Goal: Entertainment & Leisure: Consume media (video, audio)

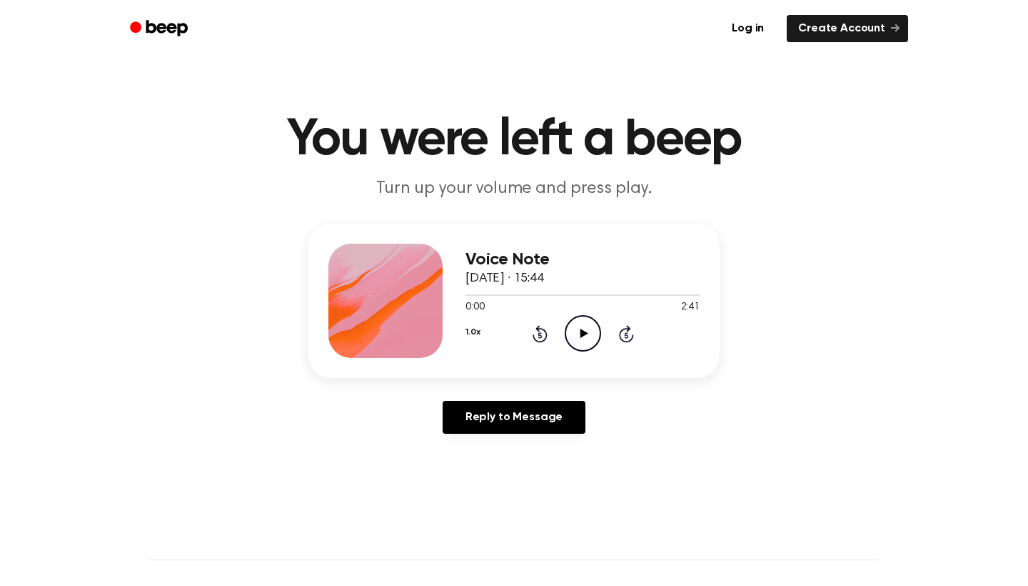
click at [582, 338] on icon "Play Audio" at bounding box center [583, 333] width 36 height 36
click at [582, 336] on icon "Pause Audio" at bounding box center [583, 333] width 36 height 36
click at [585, 339] on icon "Play Audio" at bounding box center [583, 333] width 36 height 36
click at [585, 339] on icon "Pause Audio" at bounding box center [583, 333] width 36 height 36
click at [548, 338] on div "1.0x Rewind 5 seconds Play Audio Skip 5 seconds" at bounding box center [583, 333] width 234 height 36
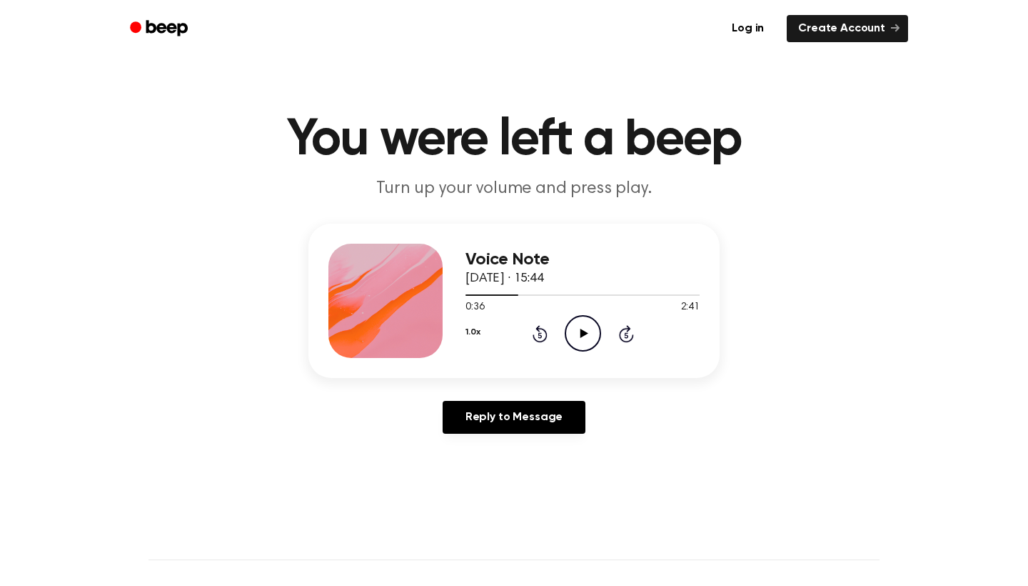
click at [546, 338] on icon at bounding box center [540, 333] width 15 height 17
click at [539, 334] on icon at bounding box center [540, 335] width 4 height 6
click at [580, 333] on icon "Play Audio" at bounding box center [583, 333] width 36 height 36
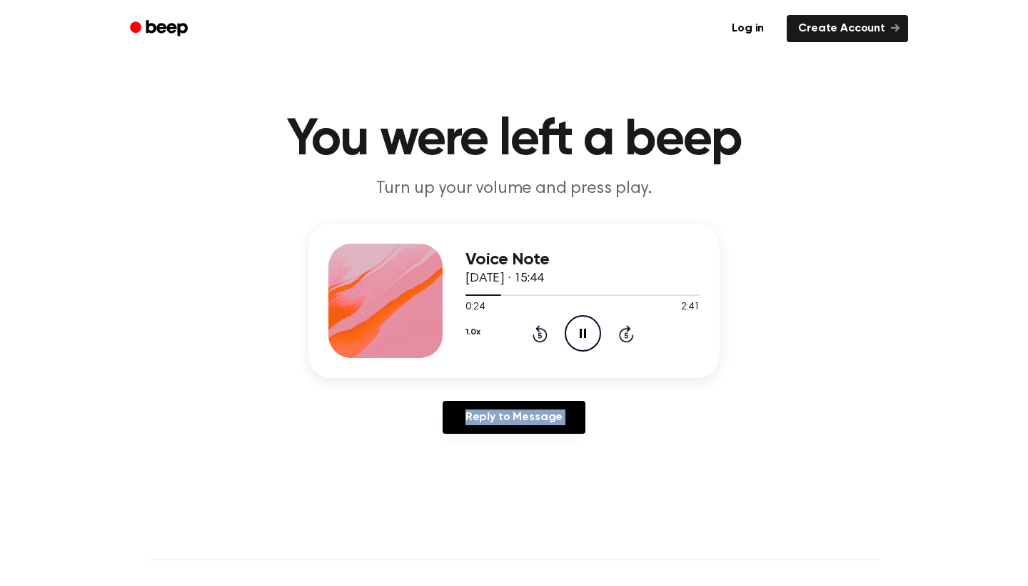
click at [580, 333] on icon at bounding box center [583, 333] width 6 height 9
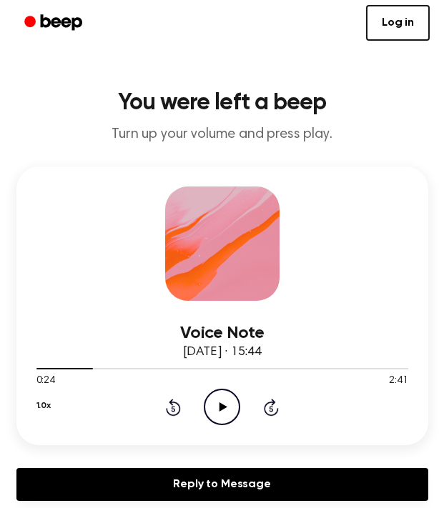
click at [221, 410] on icon at bounding box center [223, 406] width 8 height 9
click at [221, 409] on icon "Pause Audio" at bounding box center [222, 407] width 36 height 36
click at [226, 410] on icon "Play Audio" at bounding box center [222, 407] width 36 height 36
click at [226, 410] on icon "Pause Audio" at bounding box center [222, 407] width 36 height 36
click at [226, 403] on icon "Play Audio" at bounding box center [222, 407] width 36 height 36
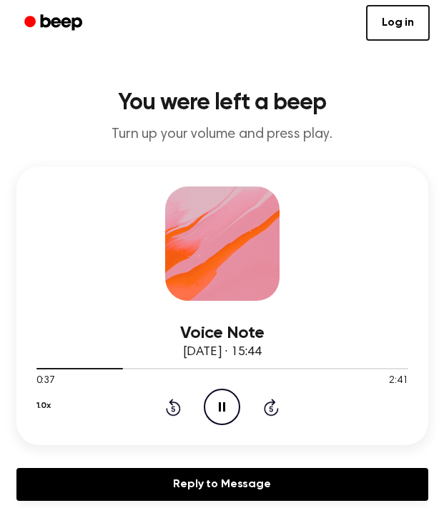
click at [226, 403] on icon "Pause Audio" at bounding box center [222, 407] width 36 height 36
click at [226, 403] on icon "Play Audio" at bounding box center [222, 407] width 36 height 36
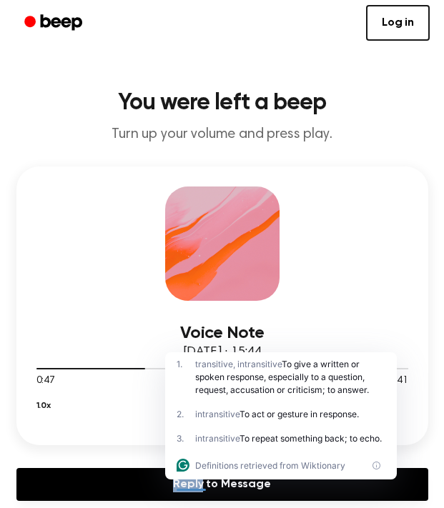
click at [140, 397] on div "1.0x Rewind 5 seconds Pause Audio Skip 5 seconds" at bounding box center [221, 407] width 371 height 36
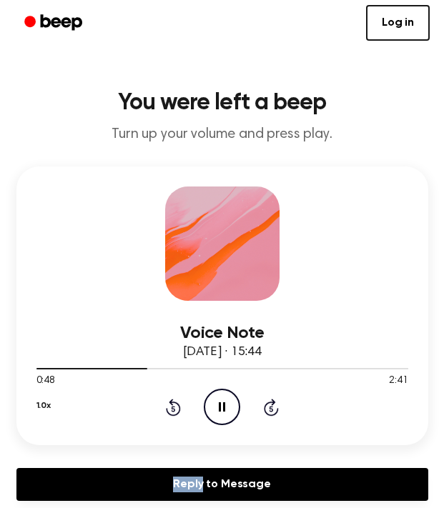
click at [211, 406] on icon "Pause Audio" at bounding box center [222, 407] width 36 height 36
click at [217, 396] on icon "Play Audio" at bounding box center [222, 407] width 36 height 36
click at [219, 400] on icon "Pause Audio" at bounding box center [222, 407] width 36 height 36
click at [213, 410] on icon "Play Audio" at bounding box center [222, 407] width 36 height 36
click at [218, 409] on icon "Pause Audio" at bounding box center [222, 407] width 36 height 36
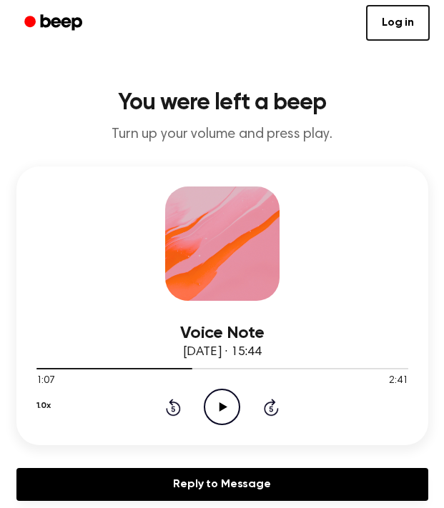
click at [232, 400] on icon "Play Audio" at bounding box center [222, 407] width 36 height 36
click at [219, 411] on icon at bounding box center [222, 406] width 6 height 9
click at [238, 395] on icon "Play Audio" at bounding box center [222, 407] width 36 height 36
click at [236, 403] on icon "Pause Audio" at bounding box center [222, 407] width 36 height 36
click at [231, 402] on icon "Play Audio" at bounding box center [222, 407] width 36 height 36
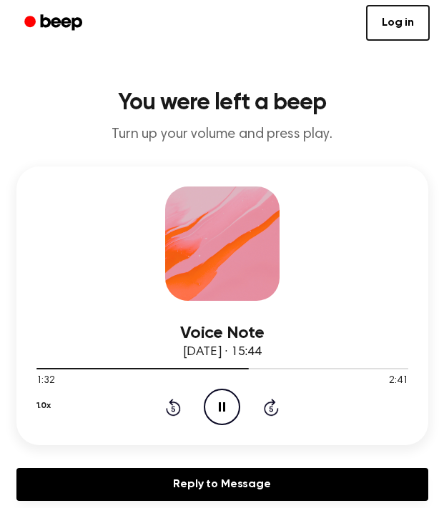
click at [230, 401] on icon "Pause Audio" at bounding box center [222, 407] width 36 height 36
click at [229, 406] on icon "Play Audio" at bounding box center [222, 407] width 36 height 36
click at [166, 405] on icon "Rewind 5 seconds" at bounding box center [173, 407] width 16 height 19
click at [167, 405] on icon "Rewind 5 seconds" at bounding box center [173, 407] width 16 height 19
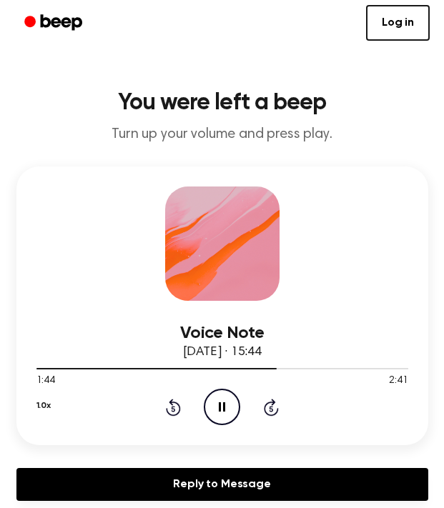
click at [167, 405] on icon "Rewind 5 seconds" at bounding box center [173, 407] width 16 height 19
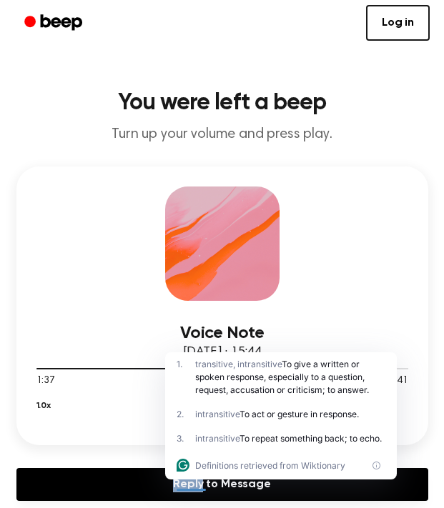
click at [151, 406] on div "1.0x Rewind 5 seconds Pause Audio Skip 5 seconds" at bounding box center [221, 407] width 371 height 36
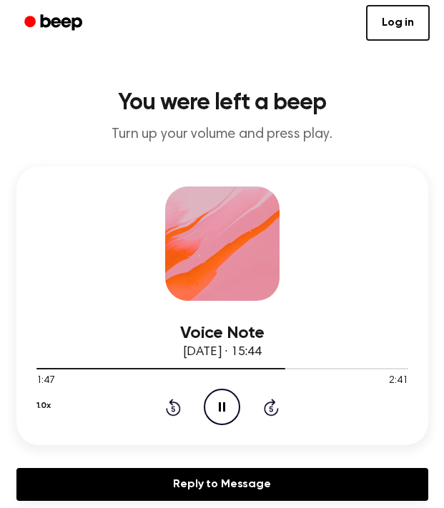
click at [211, 404] on icon "Pause Audio" at bounding box center [222, 407] width 36 height 36
click at [223, 404] on icon "Play Audio" at bounding box center [222, 407] width 36 height 36
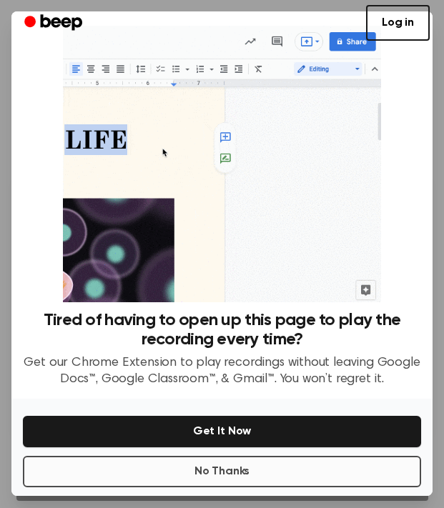
click at [249, 464] on button "No Thanks" at bounding box center [222, 471] width 398 height 31
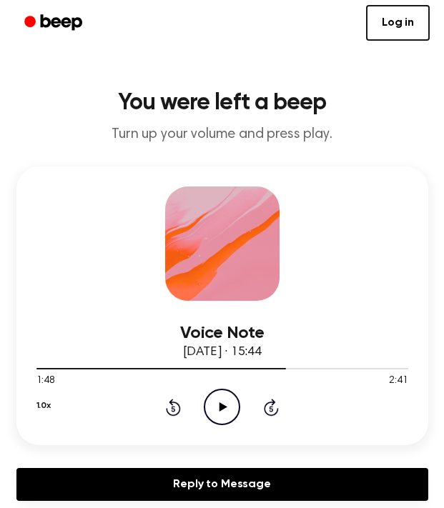
click at [233, 404] on icon "Play Audio" at bounding box center [222, 407] width 36 height 36
click at [233, 404] on icon "Pause Audio" at bounding box center [222, 407] width 36 height 36
click at [235, 406] on icon "Play Audio" at bounding box center [222, 407] width 36 height 36
click at [231, 397] on icon "Pause Audio" at bounding box center [222, 407] width 36 height 36
click at [234, 396] on icon "Play Audio" at bounding box center [222, 407] width 36 height 36
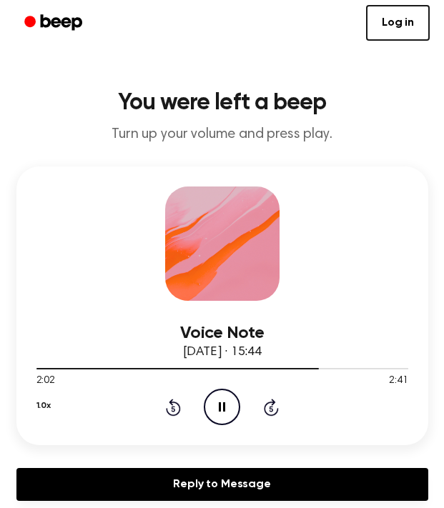
click at [218, 403] on icon "Pause Audio" at bounding box center [222, 407] width 36 height 36
click at [168, 409] on icon at bounding box center [173, 407] width 15 height 17
click at [227, 409] on icon "Play Audio" at bounding box center [222, 407] width 36 height 36
